Goal: Task Accomplishment & Management: Use online tool/utility

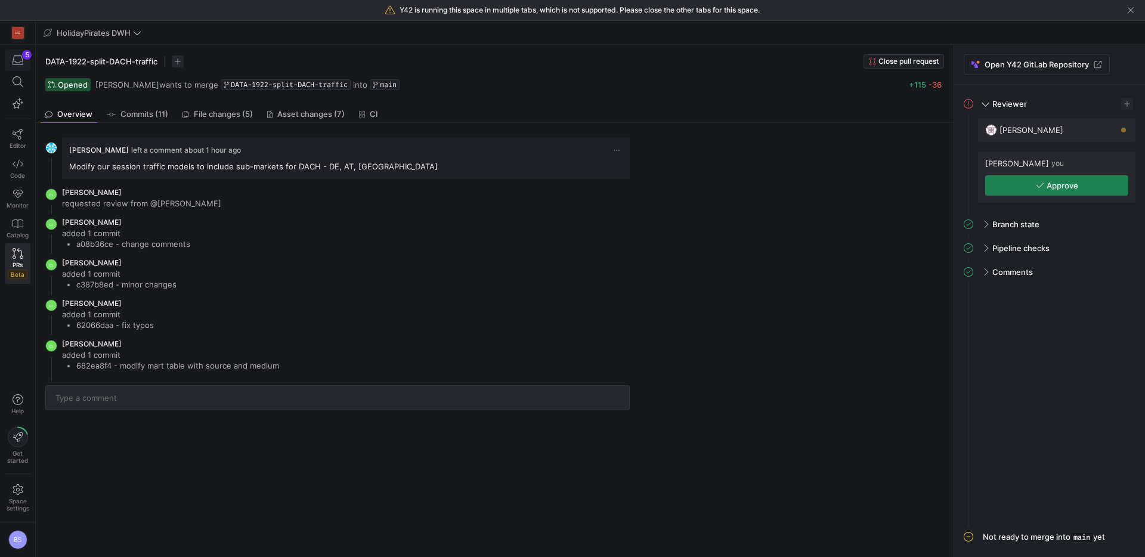
click at [16, 61] on icon "button" at bounding box center [18, 60] width 11 height 11
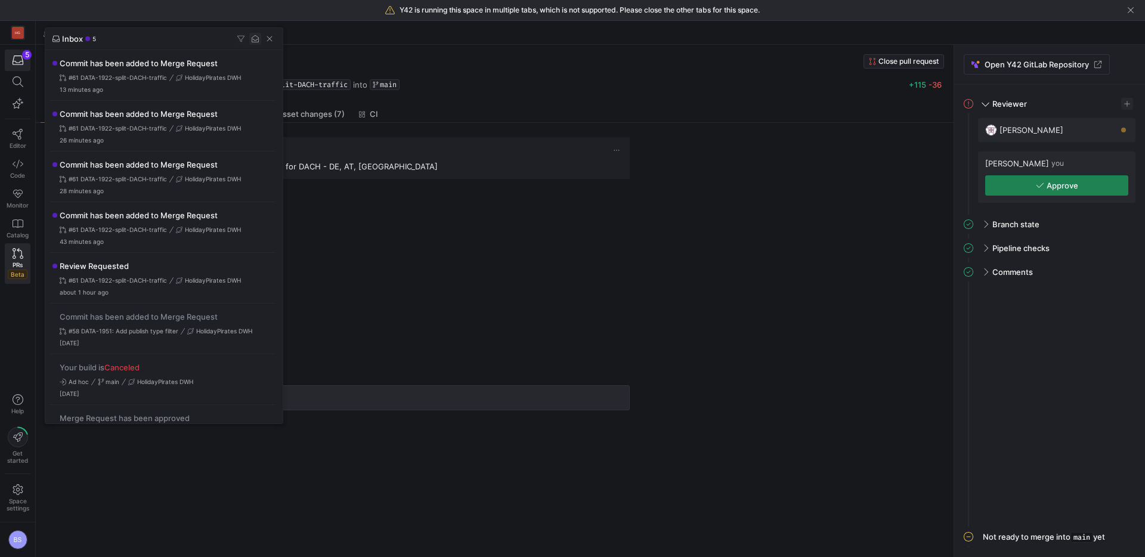
click at [257, 41] on span "button" at bounding box center [255, 39] width 12 height 12
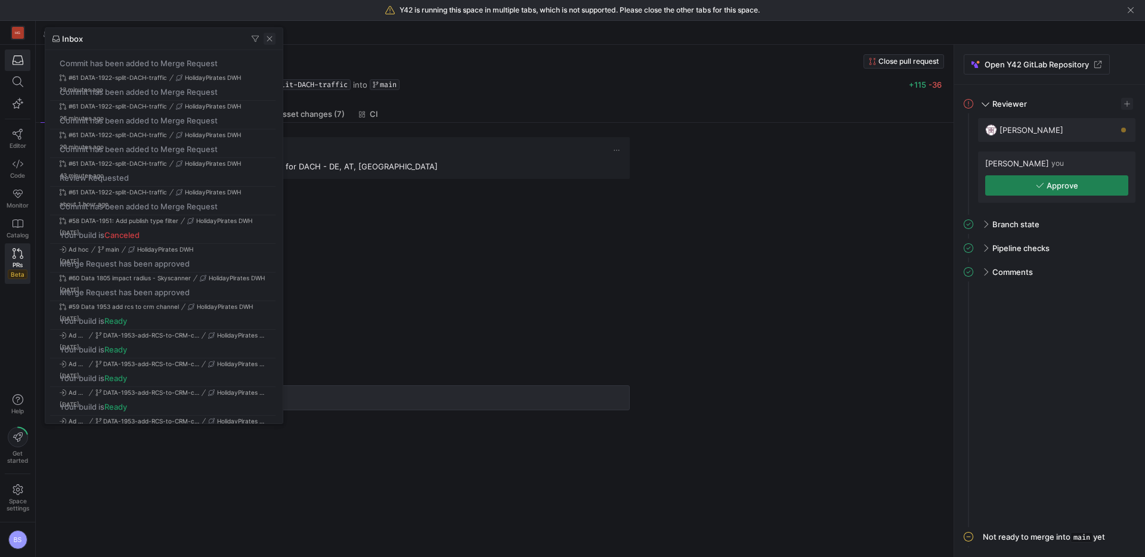
click at [273, 40] on span "button" at bounding box center [270, 39] width 12 height 12
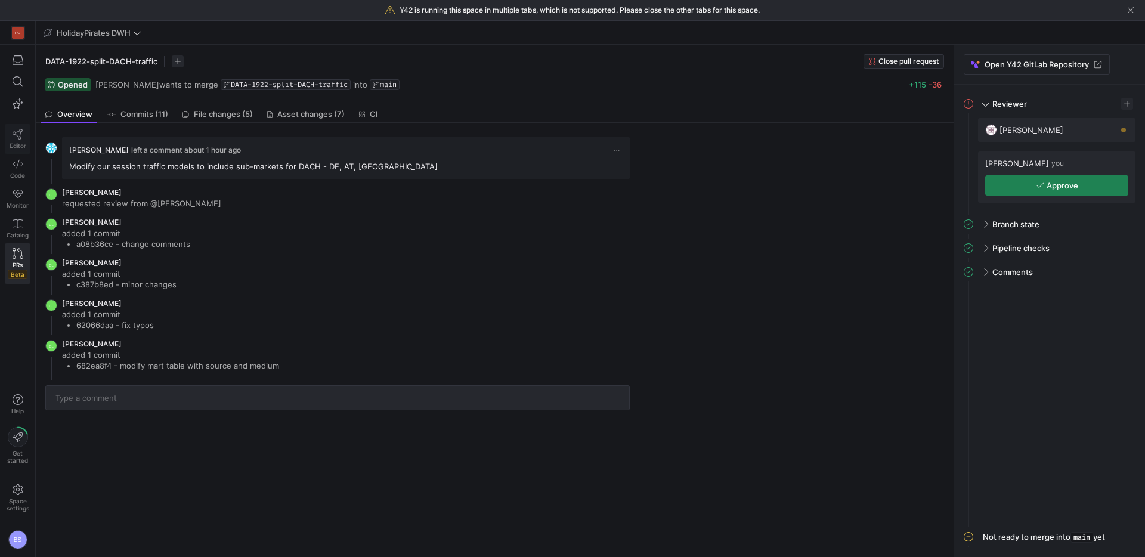
click at [30, 131] on link "Editor" at bounding box center [18, 139] width 26 height 30
click at [211, 118] on span "File changes (5)" at bounding box center [223, 114] width 59 height 8
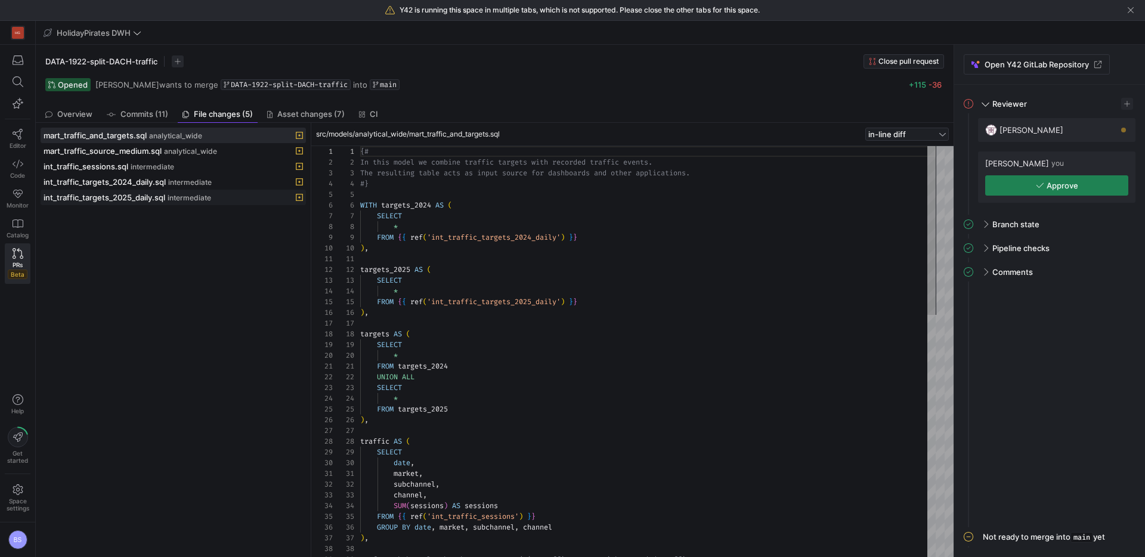
scroll to position [107, 0]
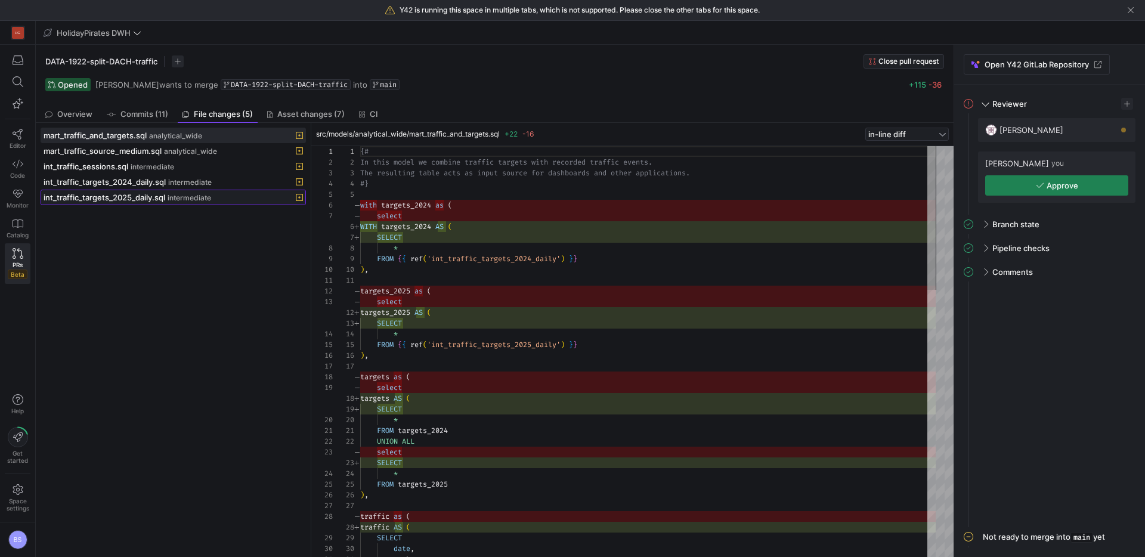
click at [153, 198] on span "int_traffic_targets_2025_daily.sql" at bounding box center [105, 198] width 122 height 10
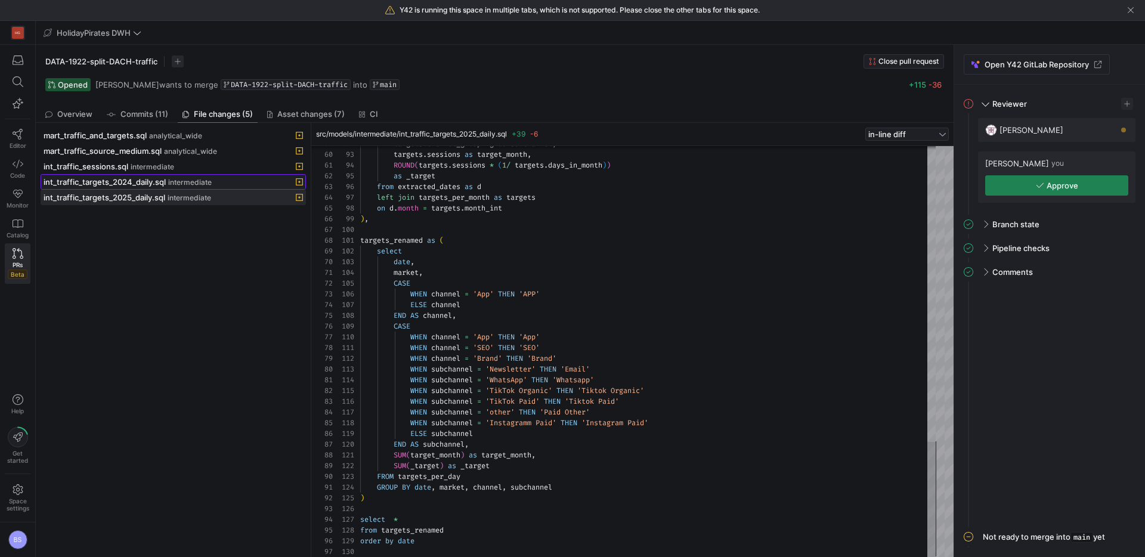
click at [133, 180] on span "int_traffic_targets_2024_daily.sql" at bounding box center [105, 182] width 122 height 10
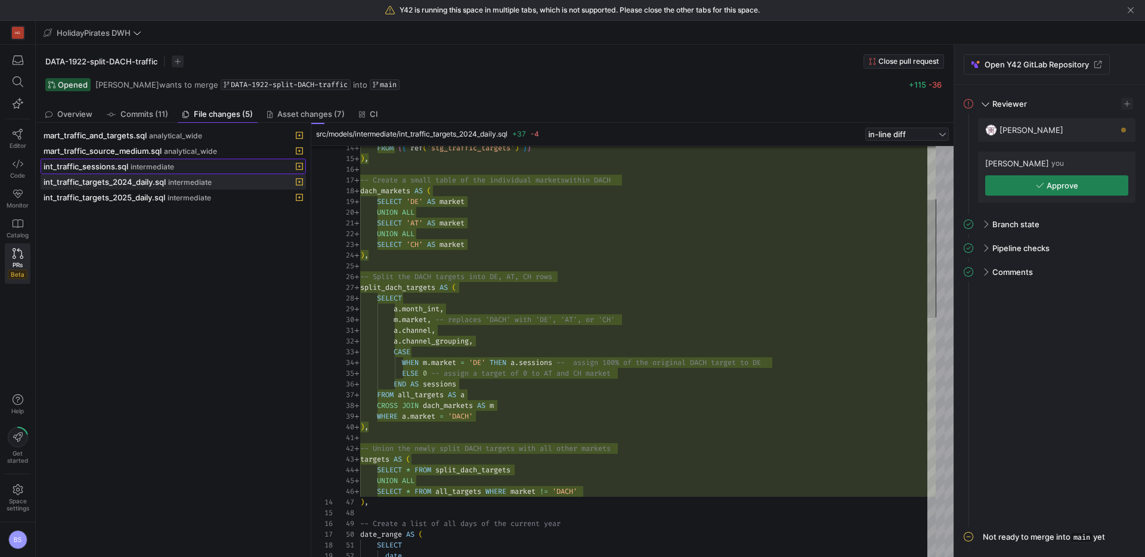
click at [180, 166] on div "int_traffic_sessions.sql intermediate" at bounding box center [160, 167] width 233 height 10
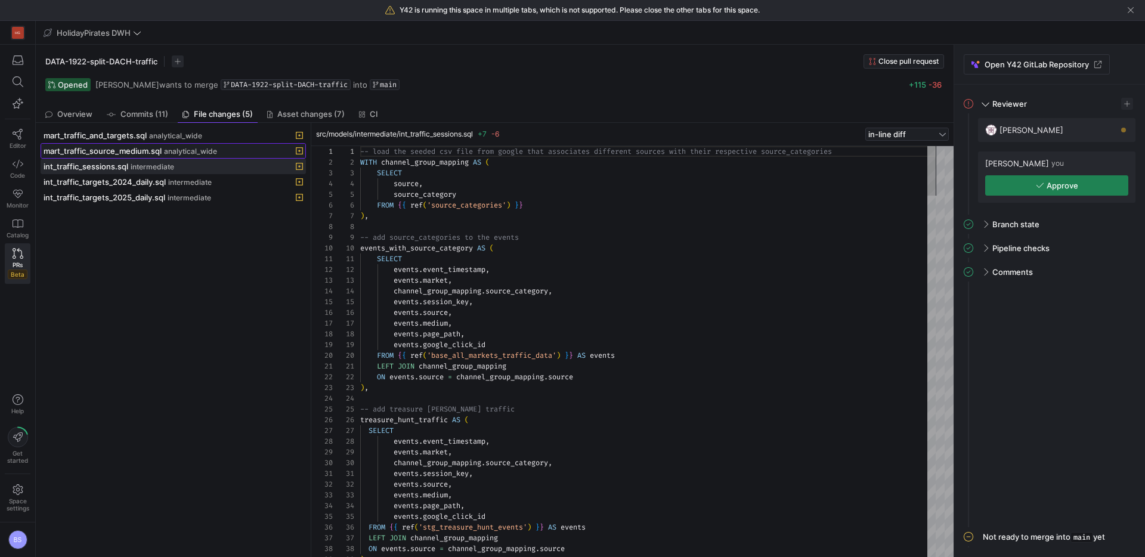
click at [206, 148] on span "analytical_wide" at bounding box center [190, 151] width 53 height 8
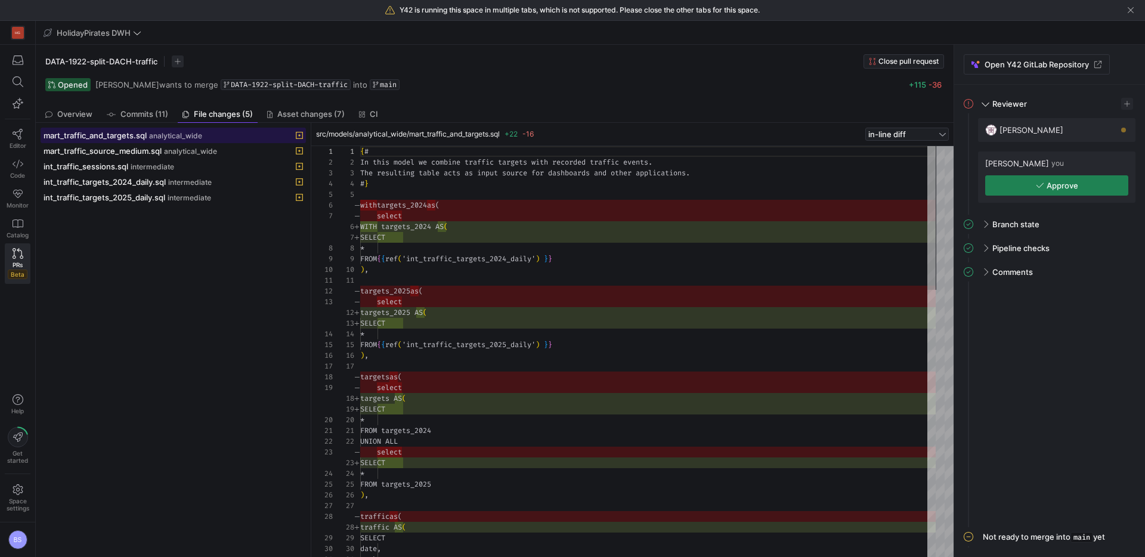
click at [210, 139] on div "mart_traffic_and_targets.sql analytical_wide" at bounding box center [160, 136] width 233 height 10
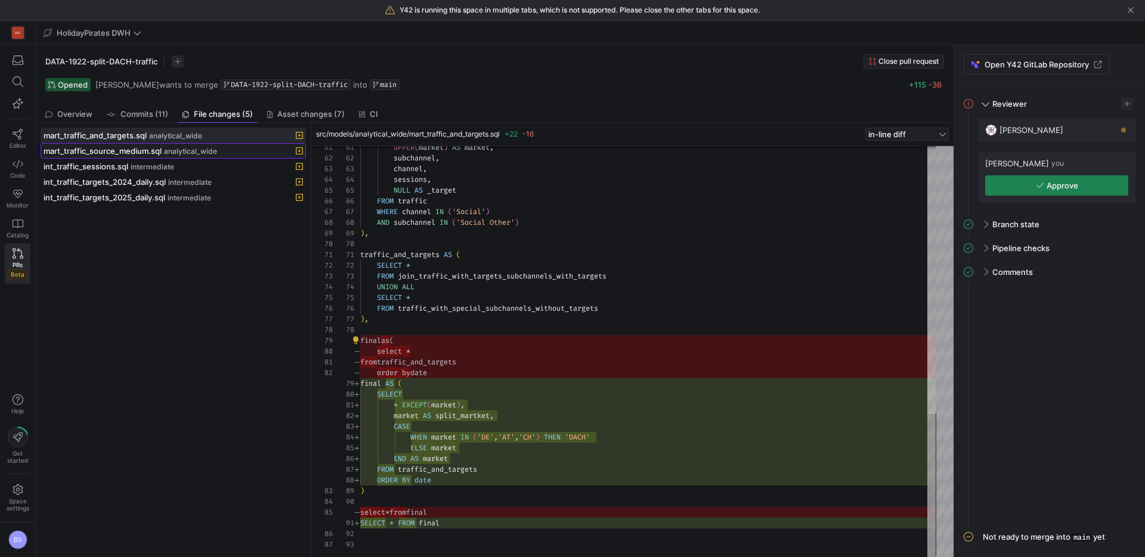
click at [162, 155] on span "mart_traffic_source_medium.sql" at bounding box center [103, 151] width 118 height 10
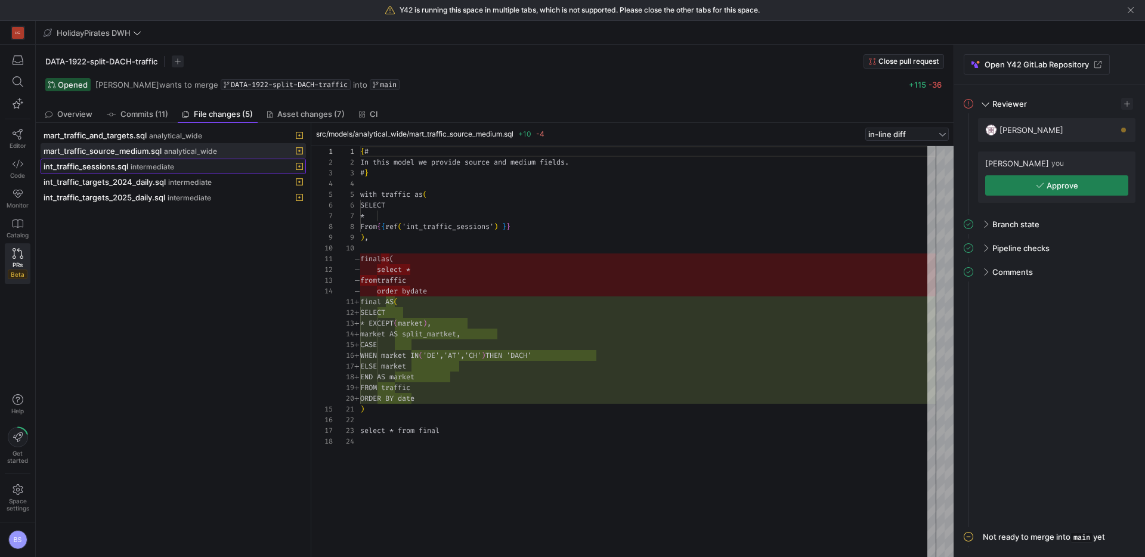
click at [159, 166] on span "intermediate" at bounding box center [153, 167] width 44 height 8
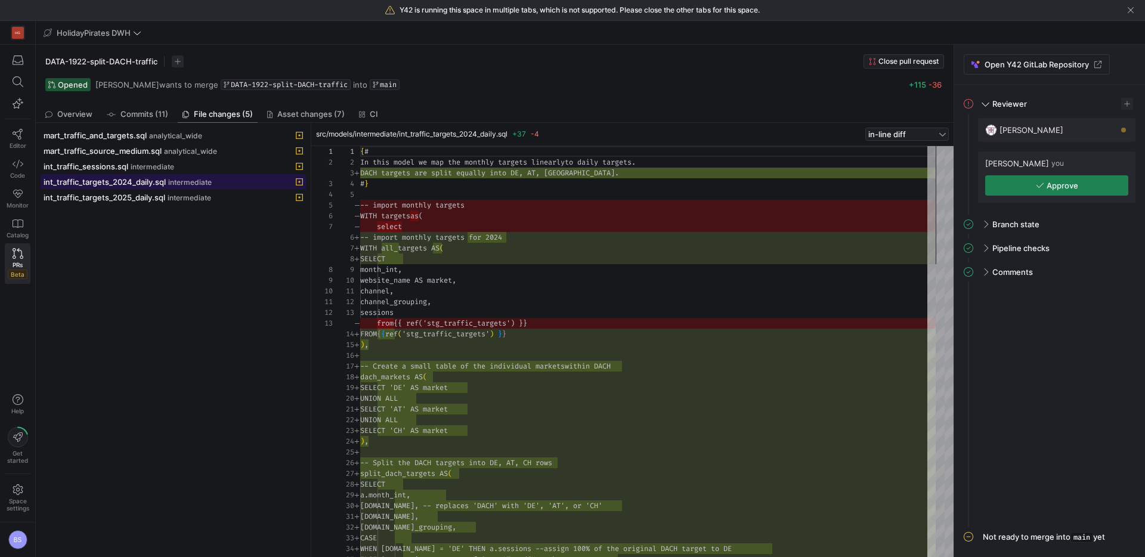
click at [159, 186] on span "int_traffic_targets_2024_daily.sql" at bounding box center [105, 182] width 122 height 10
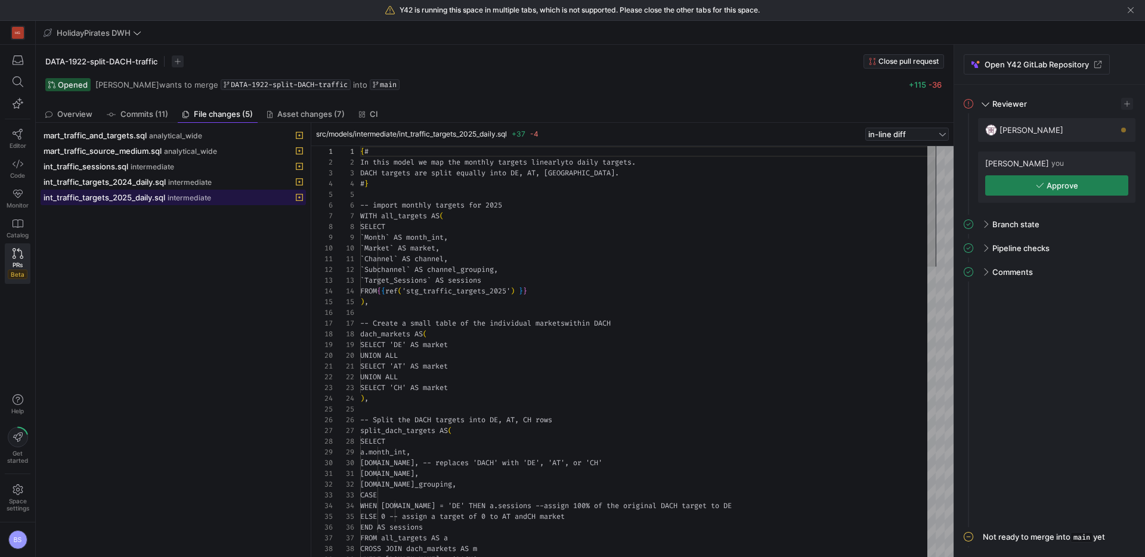
click at [161, 197] on span "int_traffic_targets_2025_daily.sql" at bounding box center [105, 198] width 122 height 10
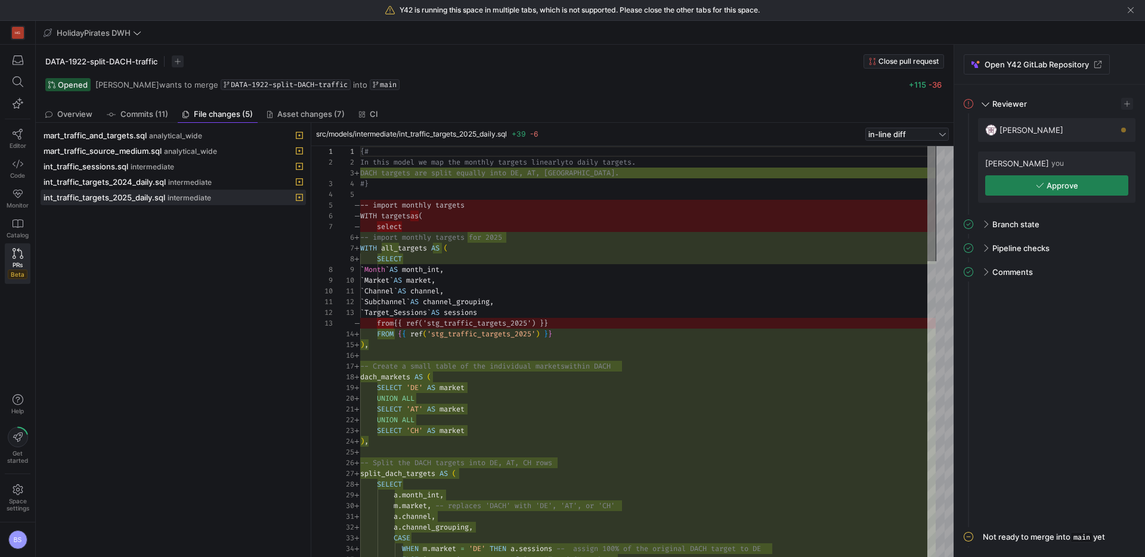
drag, startPoint x: 1095, startPoint y: 186, endPoint x: 933, endPoint y: 243, distance: 171.5
click at [1095, 186] on span "button" at bounding box center [1057, 185] width 142 height 19
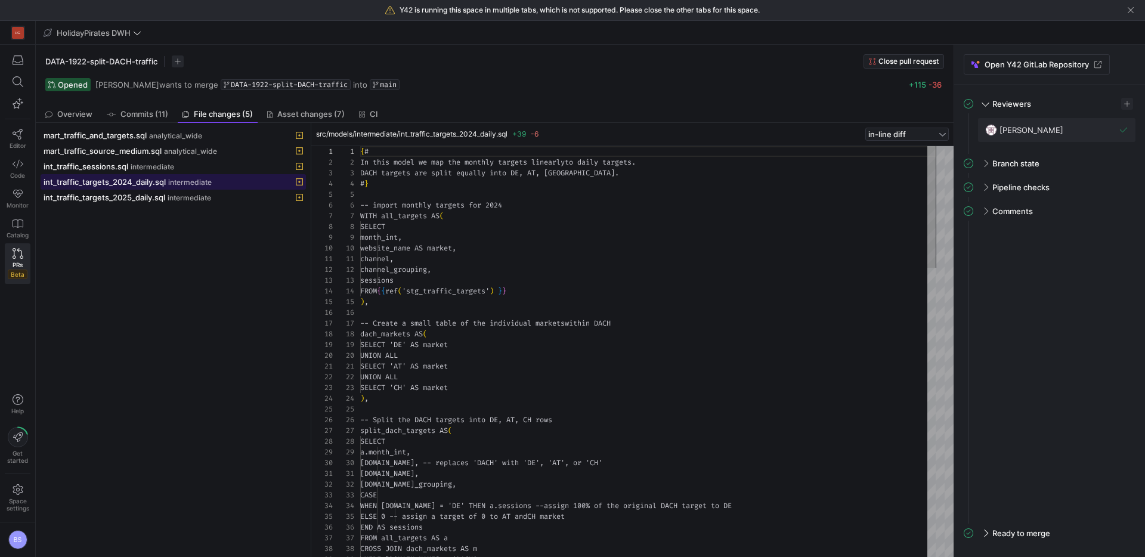
click at [200, 180] on span "intermediate" at bounding box center [190, 182] width 44 height 8
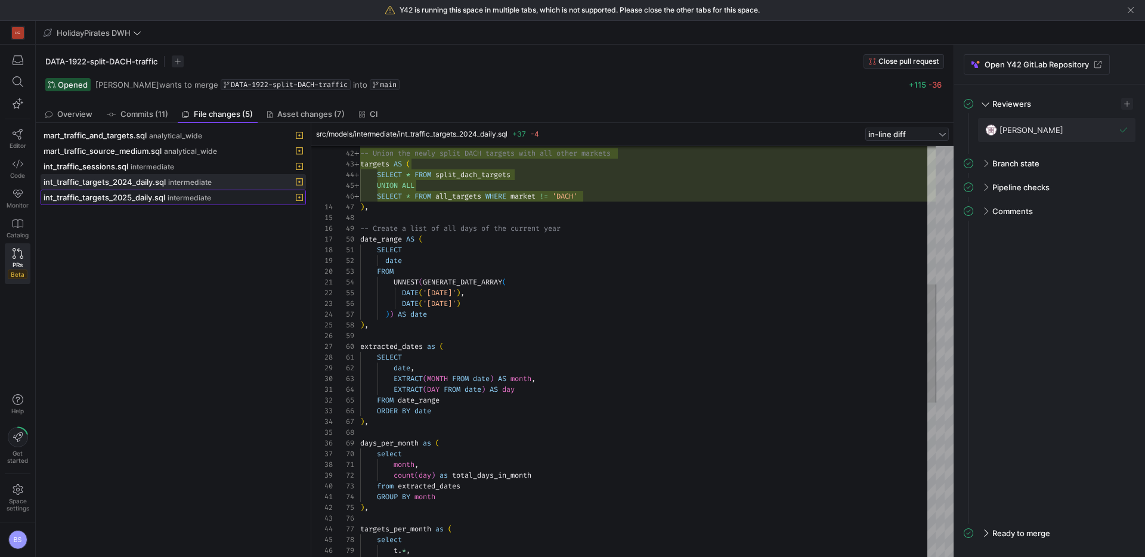
click at [168, 203] on span at bounding box center [173, 197] width 264 height 14
